Goal: Task Accomplishment & Management: Use online tool/utility

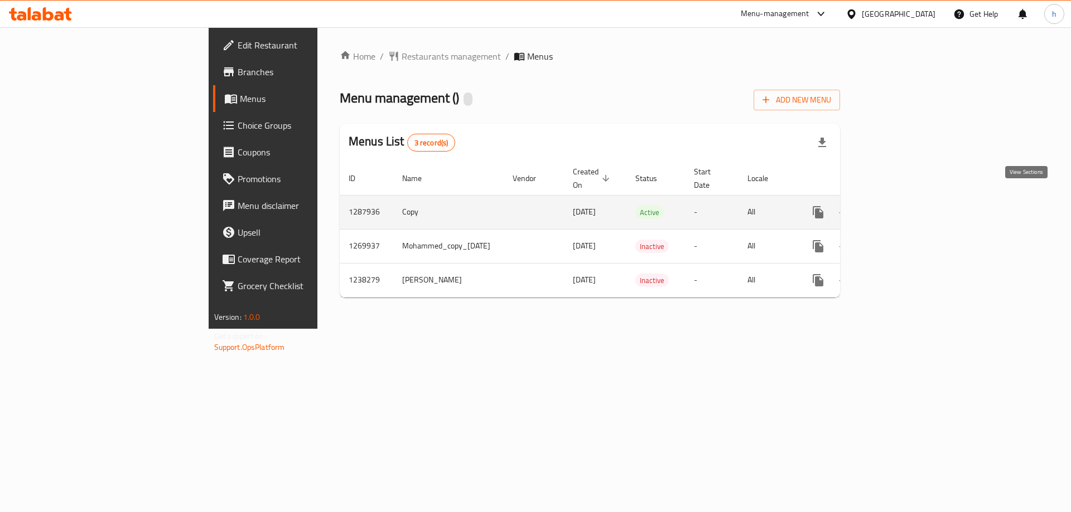
click at [905, 206] on icon "enhanced table" at bounding box center [898, 212] width 13 height 13
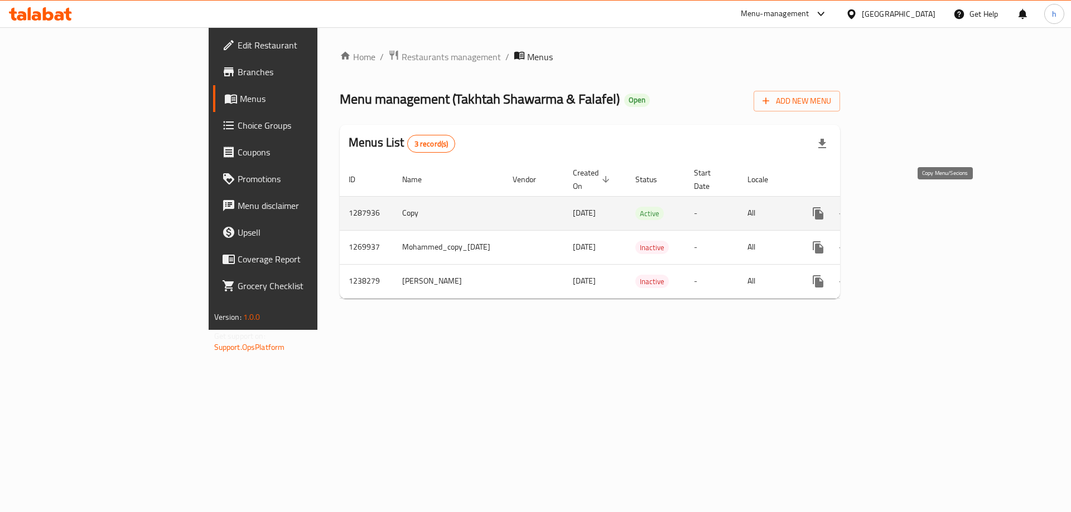
click at [823, 207] on icon "more" at bounding box center [817, 213] width 11 height 12
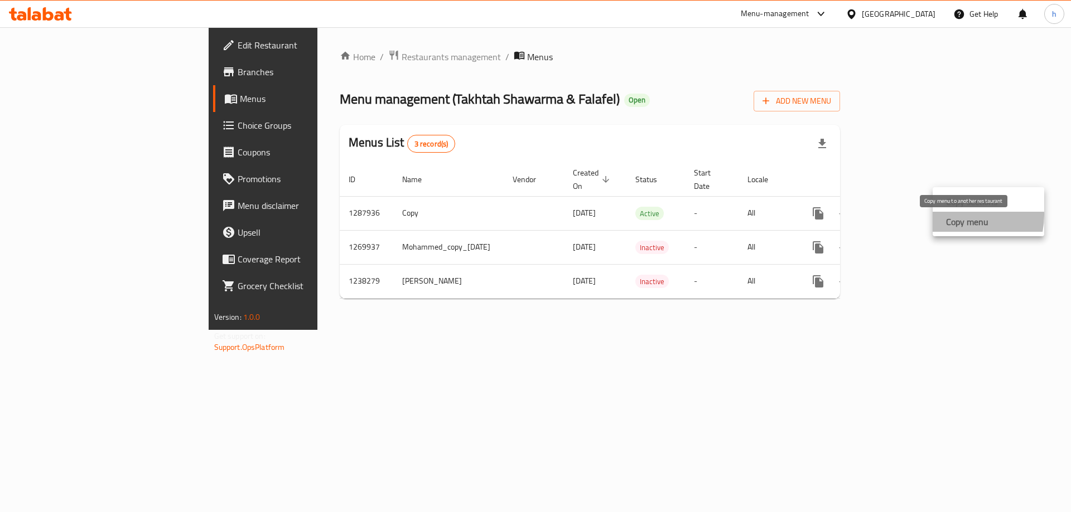
click at [957, 215] on strong "Copy menu" at bounding box center [967, 221] width 42 height 13
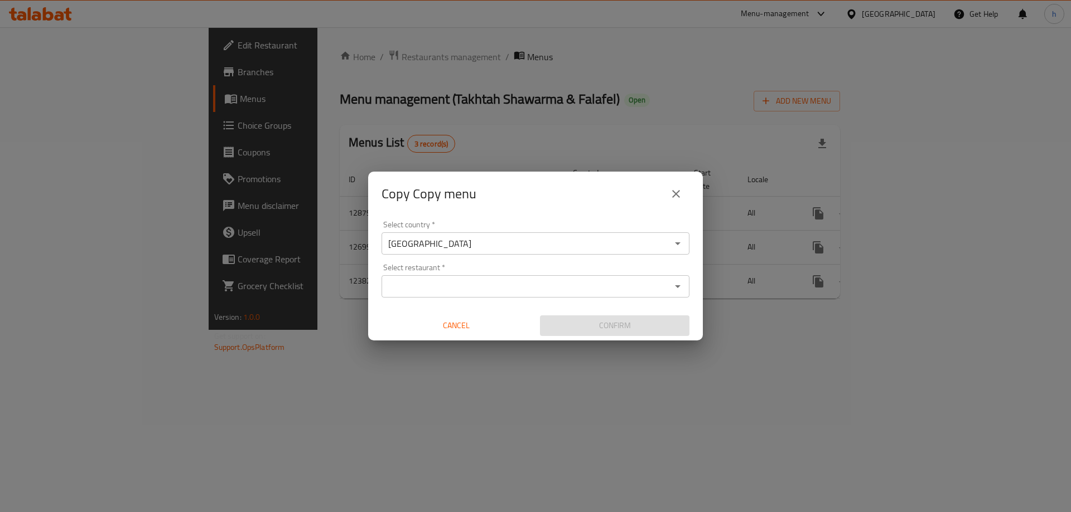
click at [682, 282] on icon "Open" at bounding box center [677, 286] width 13 height 13
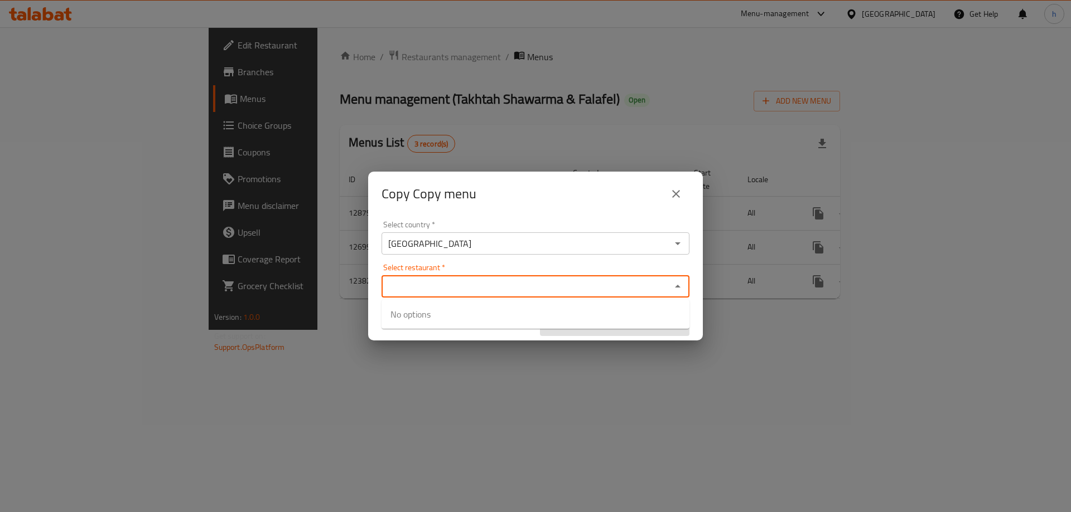
click at [424, 291] on input "Select restaurant   *" at bounding box center [526, 287] width 283 height 16
paste input "773626"
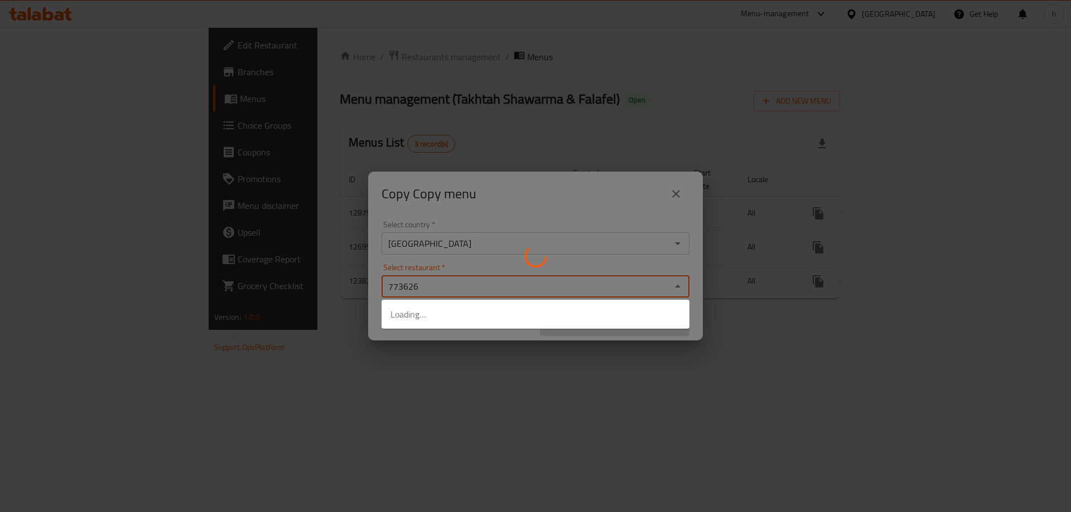
type input "773626"
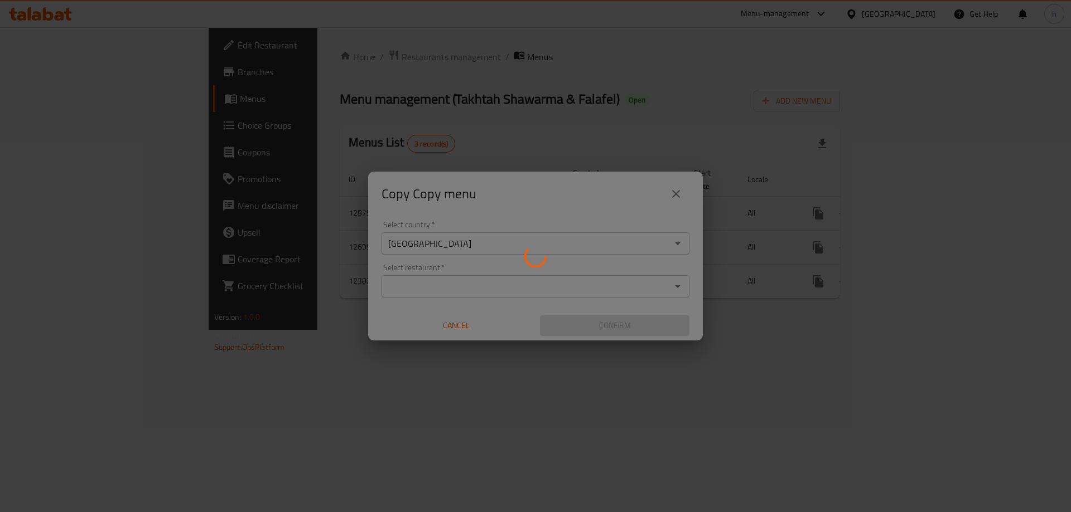
click at [686, 419] on div at bounding box center [535, 256] width 1071 height 512
click at [674, 189] on div at bounding box center [535, 256] width 1071 height 512
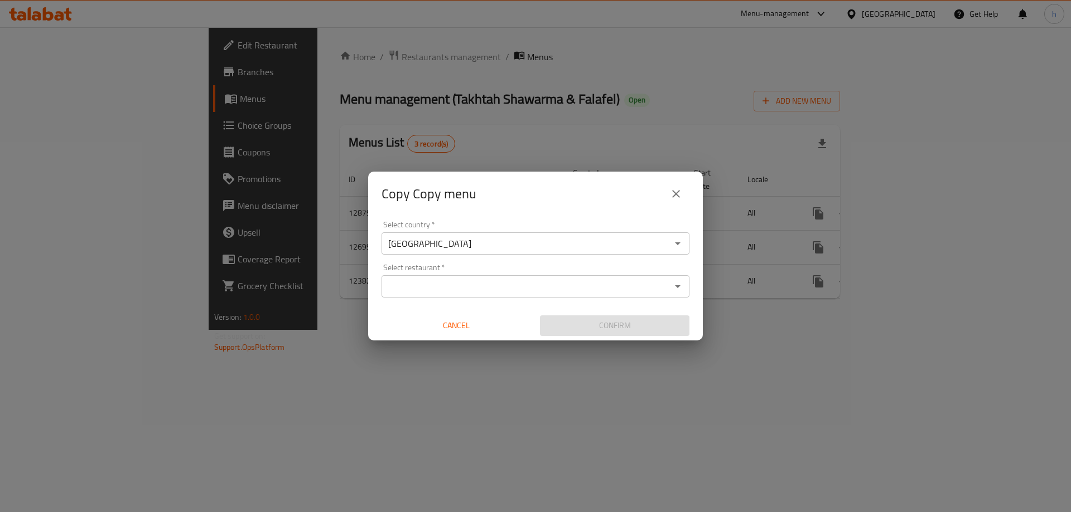
click at [674, 189] on icon "close" at bounding box center [675, 193] width 13 height 13
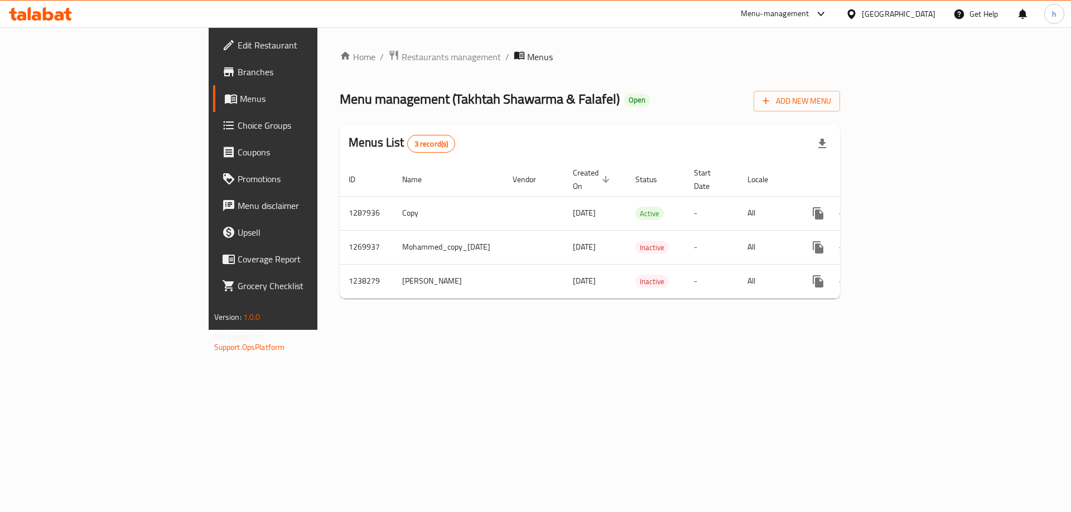
click at [51, 9] on icon at bounding box center [40, 13] width 63 height 13
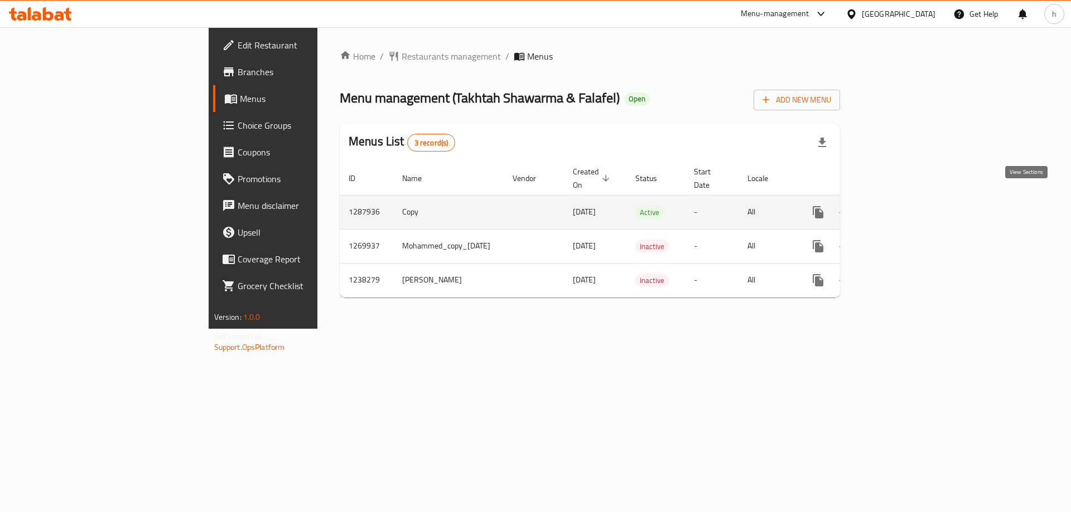
click at [905, 206] on icon "enhanced table" at bounding box center [898, 212] width 13 height 13
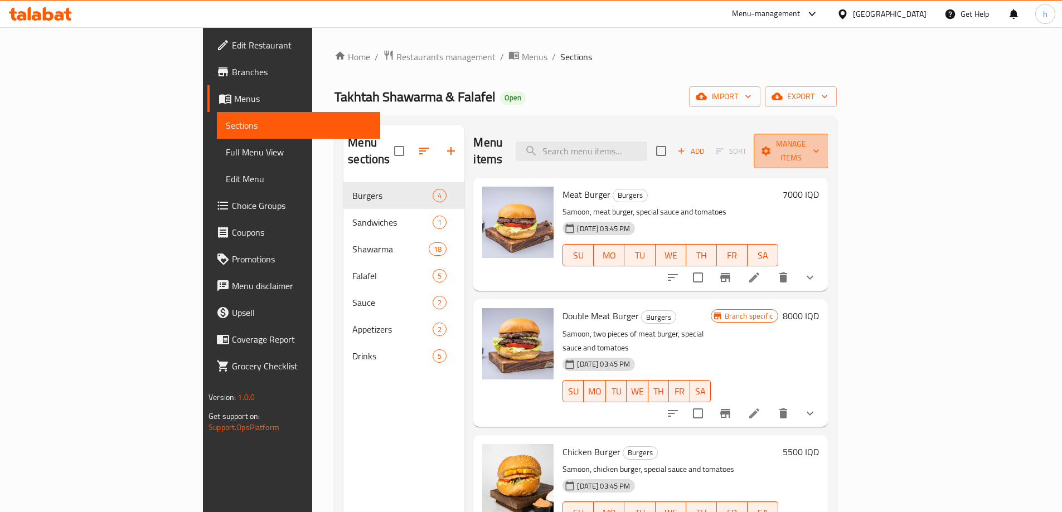
click at [820, 141] on span "Manage items" at bounding box center [791, 151] width 57 height 28
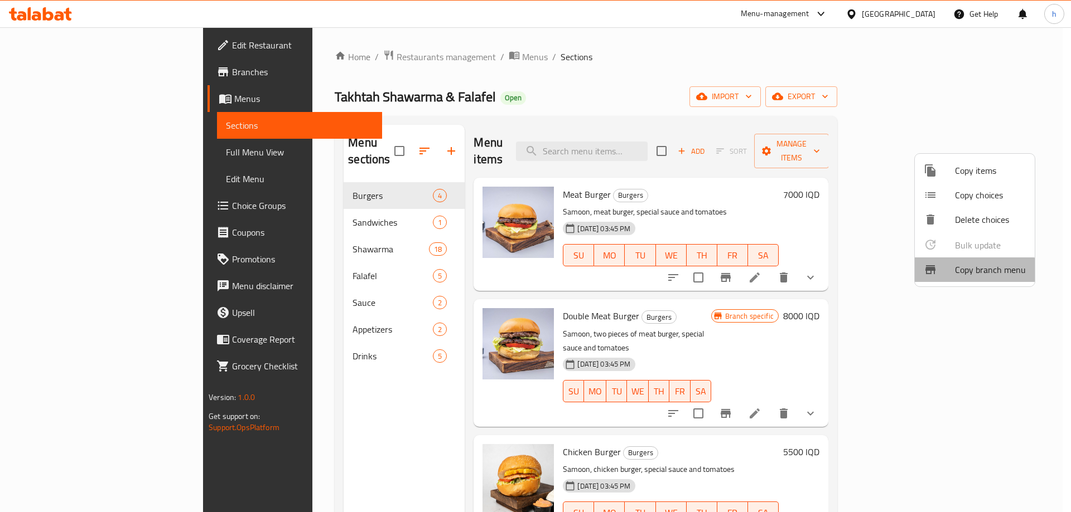
click at [957, 275] on span "Copy branch menu" at bounding box center [990, 269] width 71 height 13
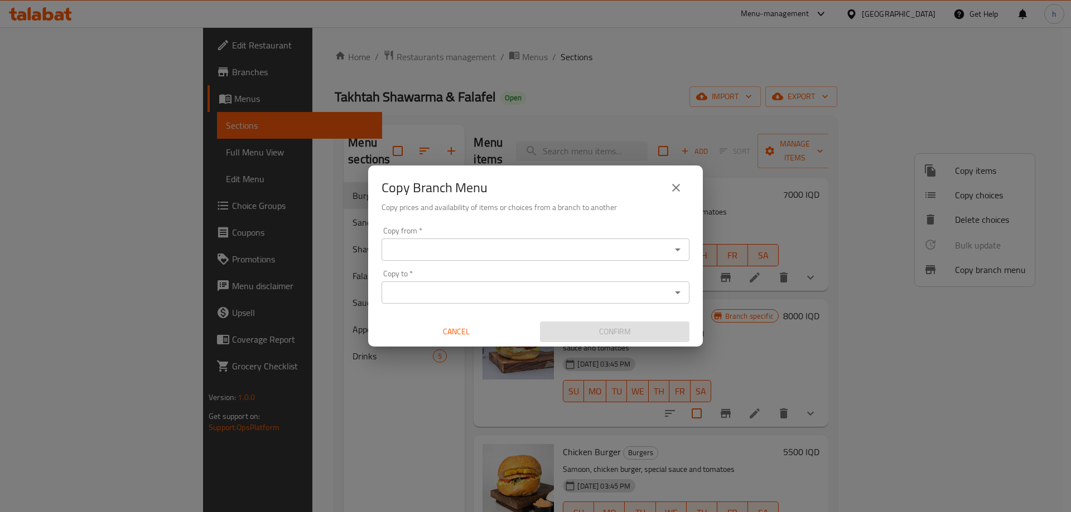
click at [476, 248] on input "Copy from   *" at bounding box center [526, 250] width 283 height 16
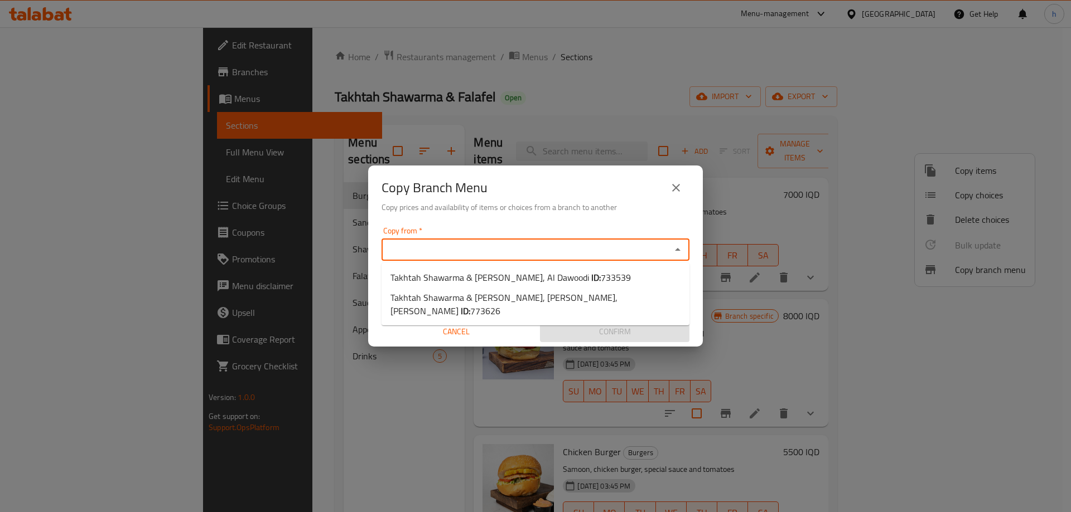
paste input "733539"
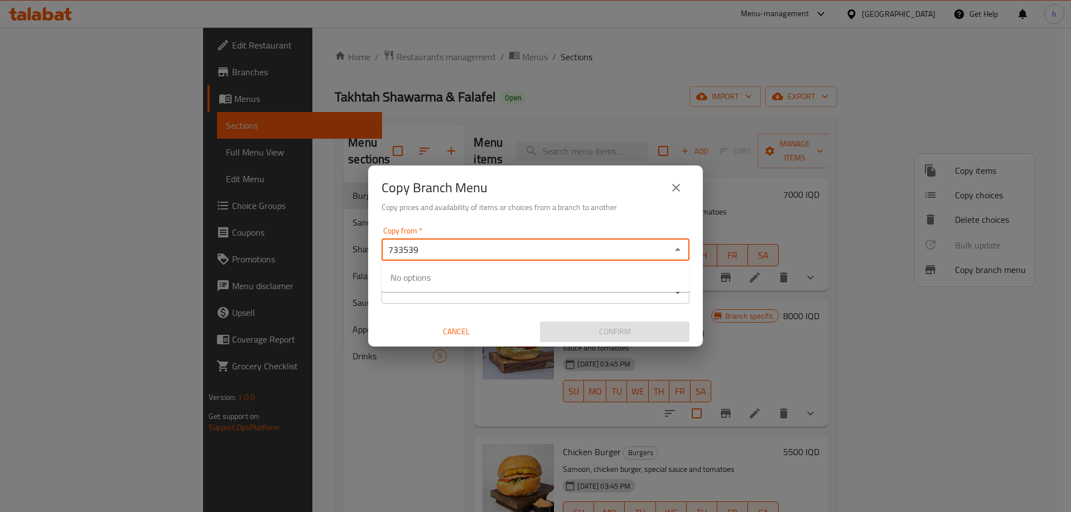
click at [616, 230] on div "Copy from   * 733539 Copy from *" at bounding box center [535, 244] width 308 height 34
click at [673, 250] on icon "Close" at bounding box center [677, 249] width 13 height 13
type input "7"
click at [432, 240] on div "Copy from *" at bounding box center [535, 250] width 308 height 22
click at [647, 259] on div "Copy from *" at bounding box center [535, 250] width 308 height 22
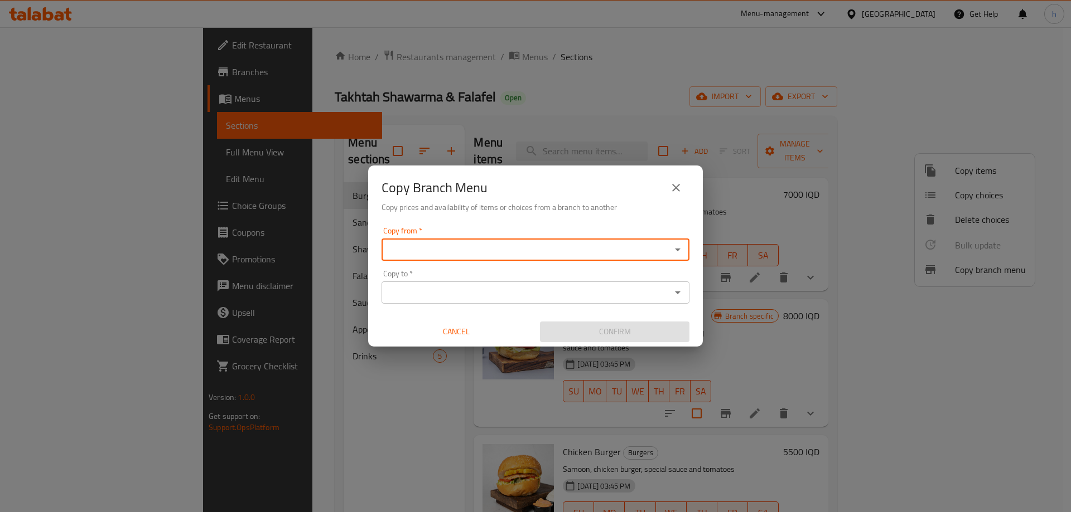
click at [677, 248] on icon "Open" at bounding box center [677, 249] width 13 height 13
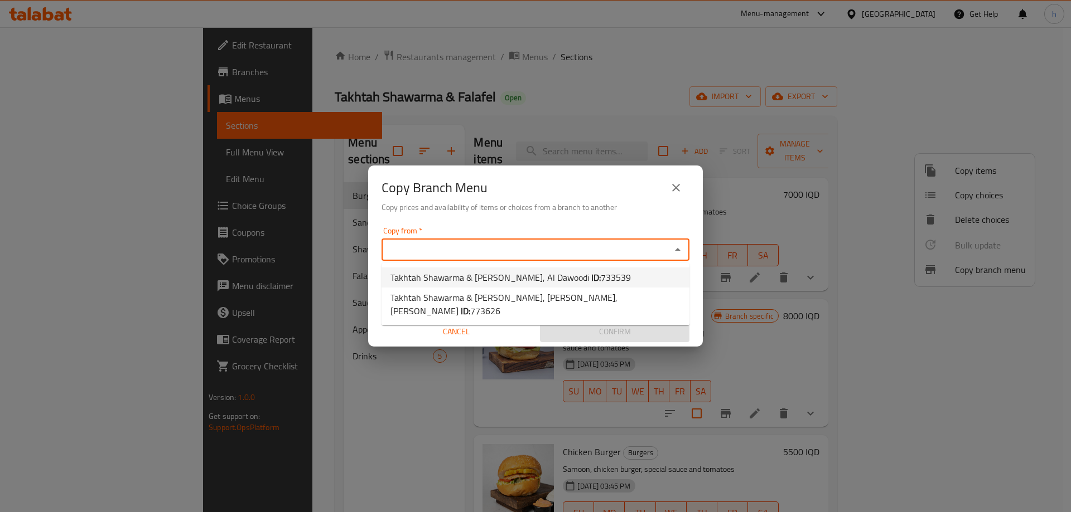
click at [538, 278] on span "Takhtah Shawarma & Falafel, Al Dawoodi ID: 733539" at bounding box center [510, 277] width 240 height 13
type input "Takhtah Shawarma & Falafel, Al Dawoodi"
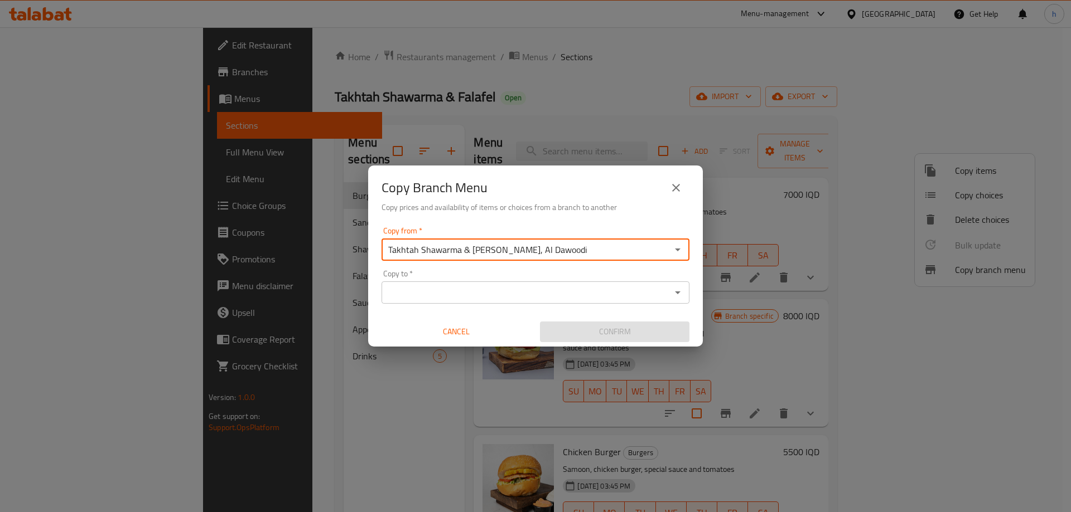
click at [488, 291] on input "Copy to   *" at bounding box center [526, 293] width 283 height 16
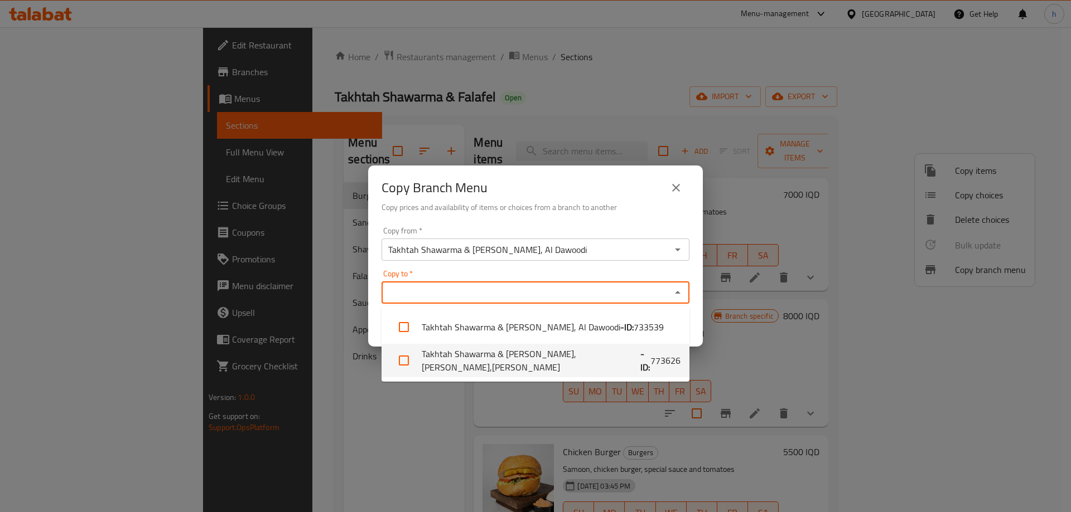
click at [486, 364] on li "Takhtah Shawarma & Falafel, Al Dora,Al Dora - ID: 773626" at bounding box center [535, 360] width 308 height 33
checkbox input "true"
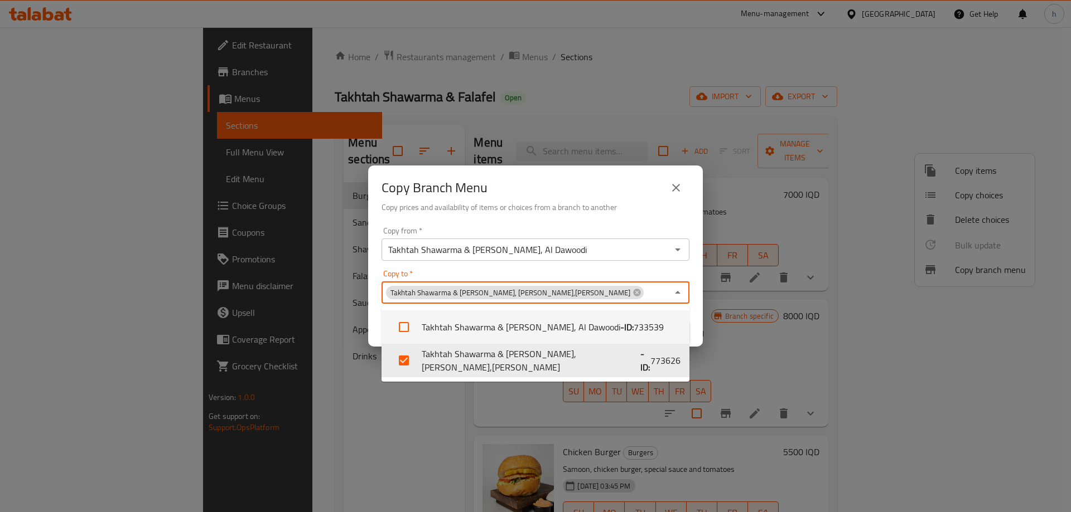
click at [585, 272] on div "Copy to   * Takhtah Shawarma & Falafel, Al Dora,Al Dora Copy to *" at bounding box center [535, 287] width 308 height 34
click at [656, 270] on div "Copy to   * Takhtah Shawarma & Falafel, Al Dora,Al Dora Copy to *" at bounding box center [535, 287] width 308 height 34
click at [522, 220] on div "Copy Branch Menu Copy prices and availability of items or choices from a branch…" at bounding box center [535, 194] width 335 height 57
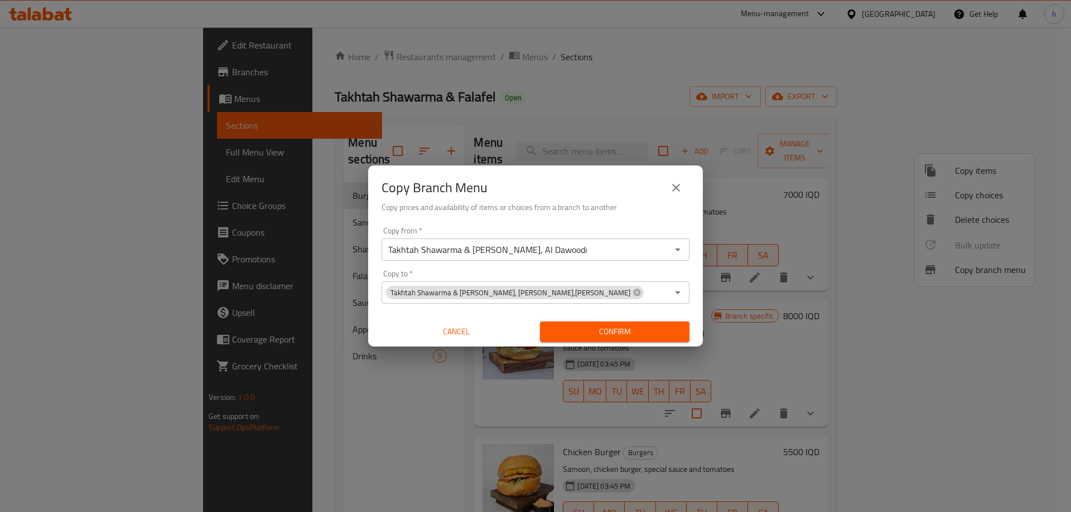
click at [600, 333] on span "Confirm" at bounding box center [615, 332] width 132 height 14
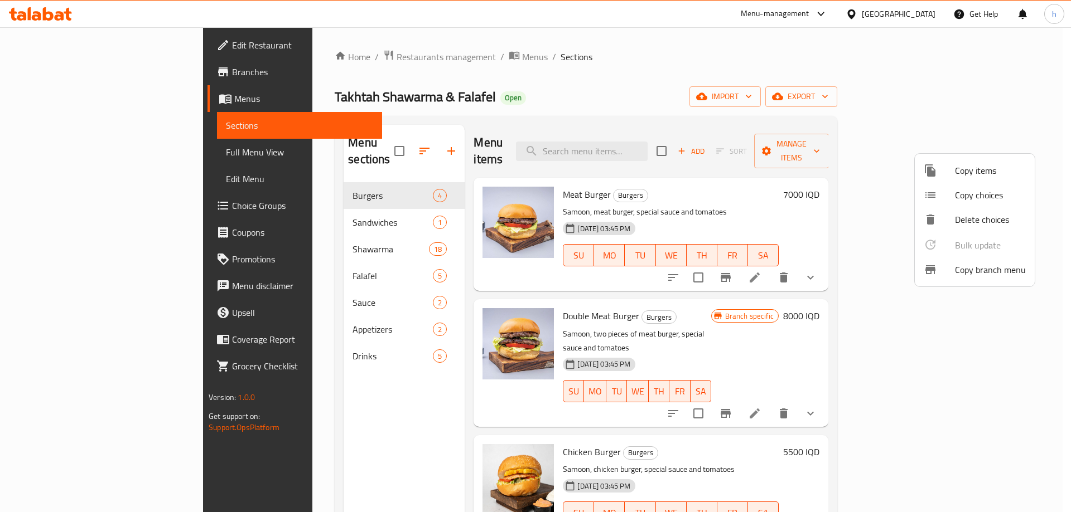
click at [743, 101] on div at bounding box center [535, 256] width 1071 height 512
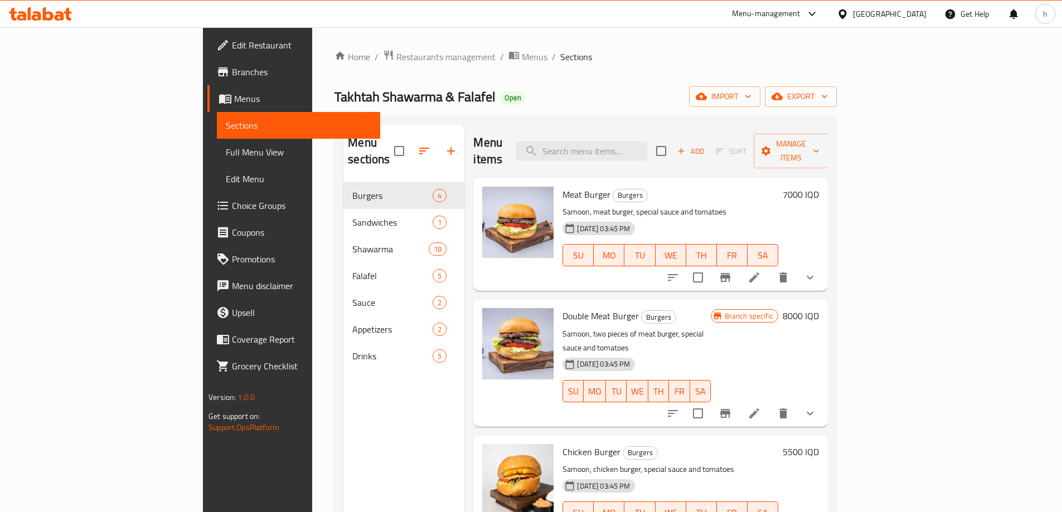
click at [232, 70] on span "Branches" at bounding box center [301, 71] width 139 height 13
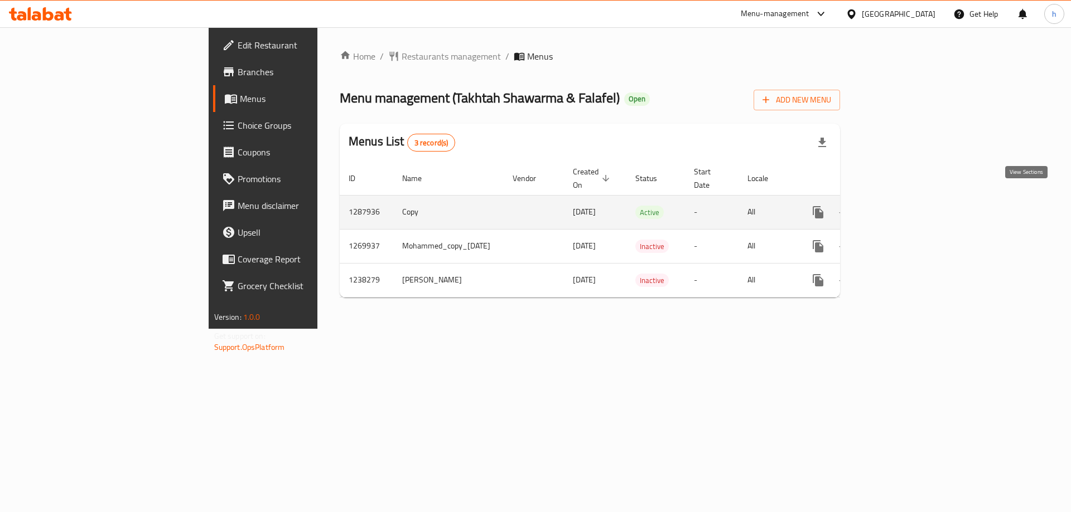
click at [905, 206] on icon "enhanced table" at bounding box center [898, 212] width 13 height 13
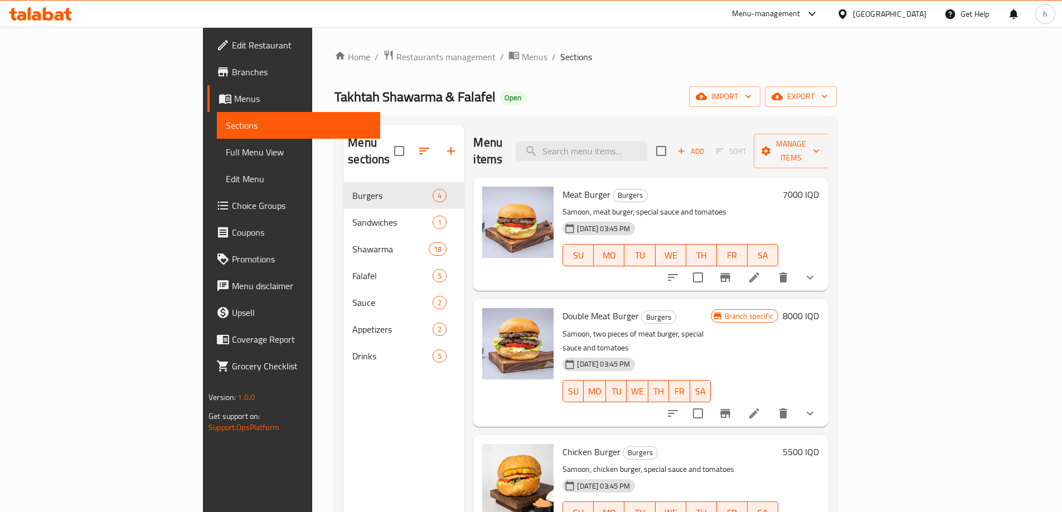
click at [226, 152] on span "Full Menu View" at bounding box center [299, 152] width 146 height 13
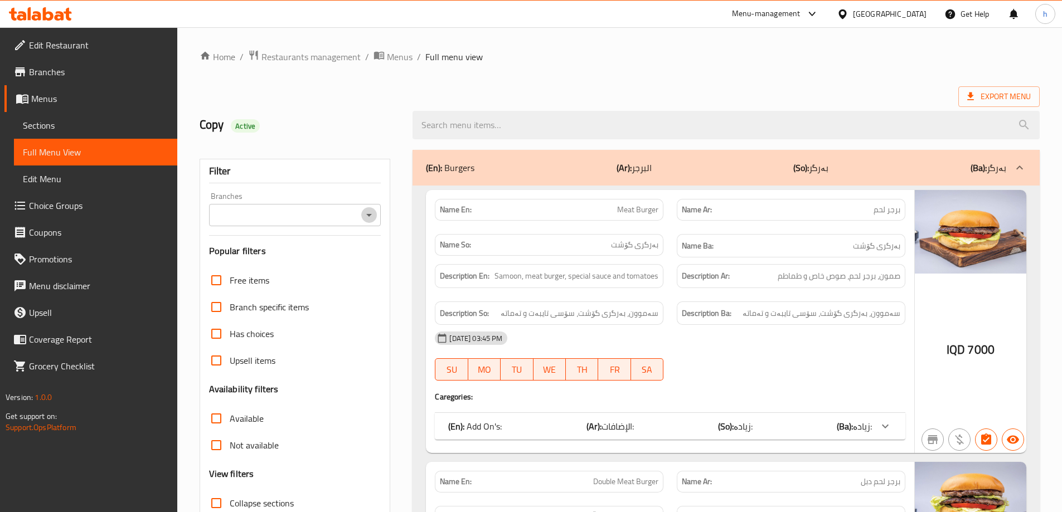
click at [371, 220] on icon "Open" at bounding box center [368, 215] width 13 height 13
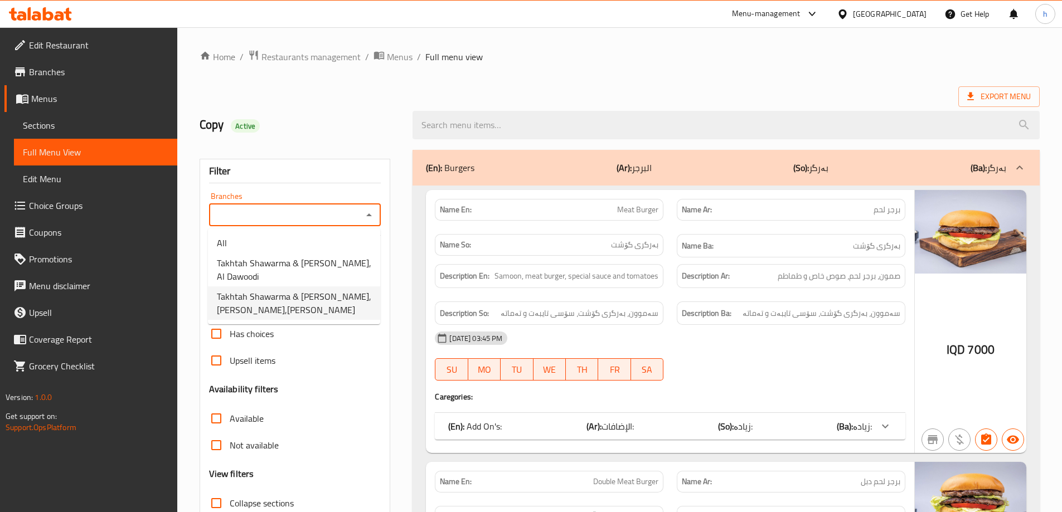
click at [314, 290] on span "Takhtah Shawarma & Falafel, Al Dora,Al Dora" at bounding box center [294, 303] width 154 height 27
type input "Takhtah Shawarma & Falafel, Al Dora,Al Dora"
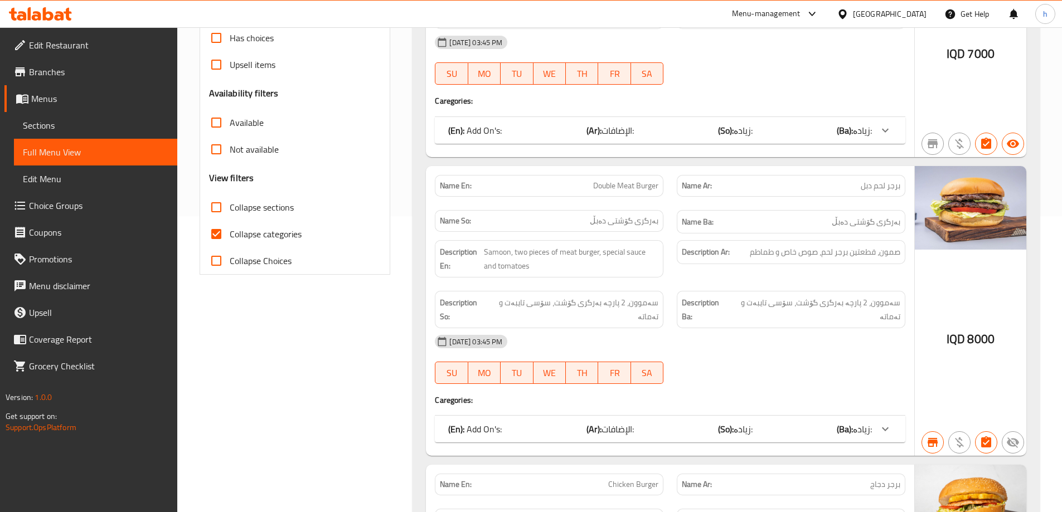
scroll to position [260, 0]
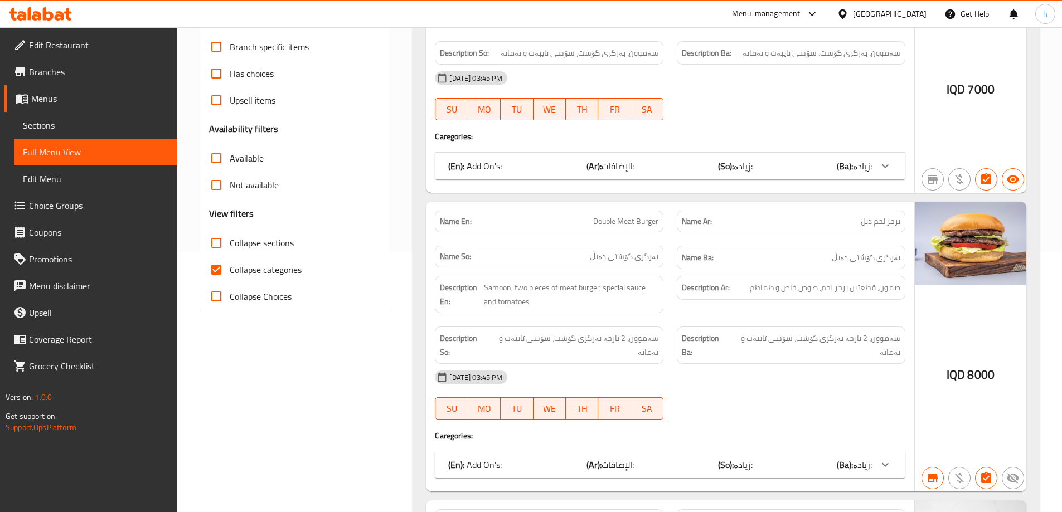
click at [208, 268] on input "Collapse categories" at bounding box center [216, 269] width 27 height 27
checkbox input "false"
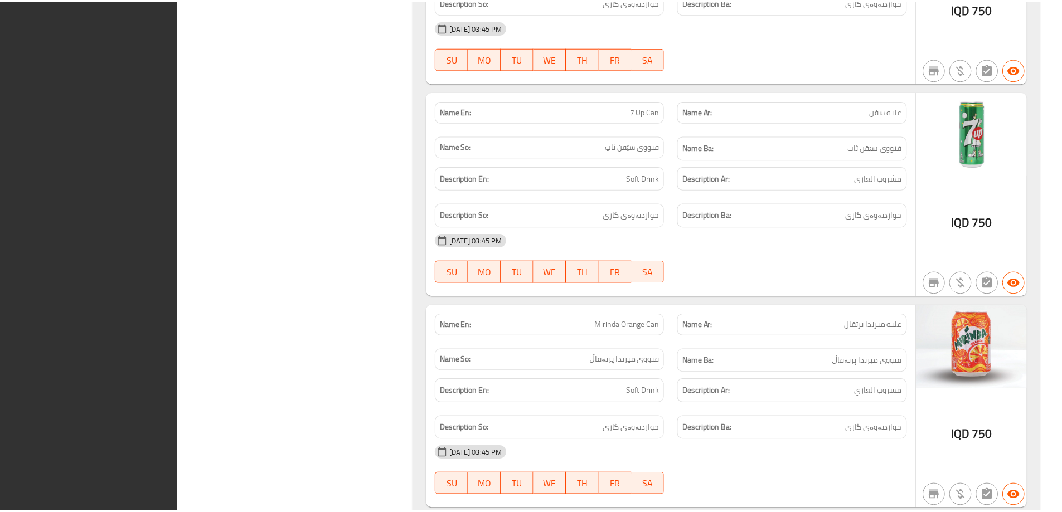
scroll to position [9994, 0]
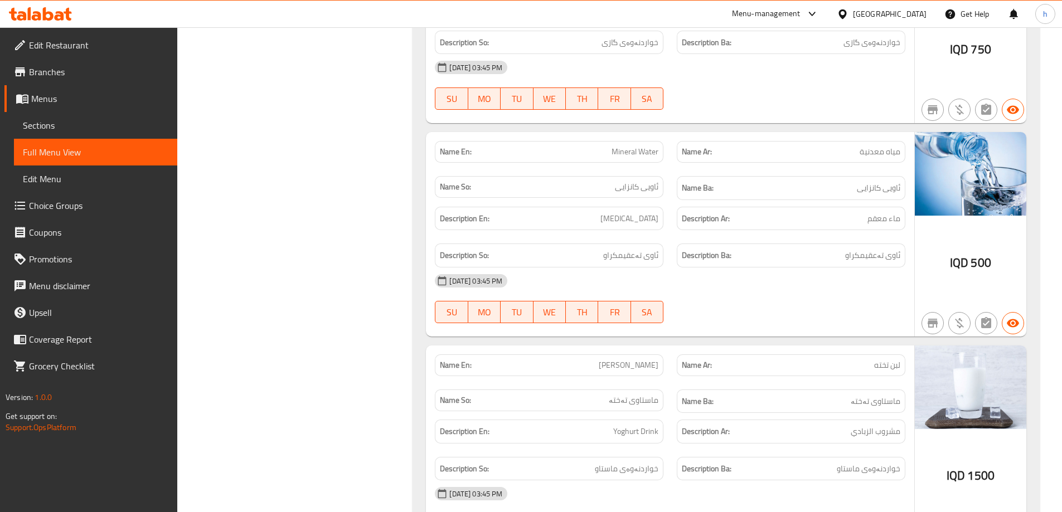
click at [46, 48] on span "Edit Restaurant" at bounding box center [98, 44] width 139 height 13
